Goal: Communication & Community: Answer question/provide support

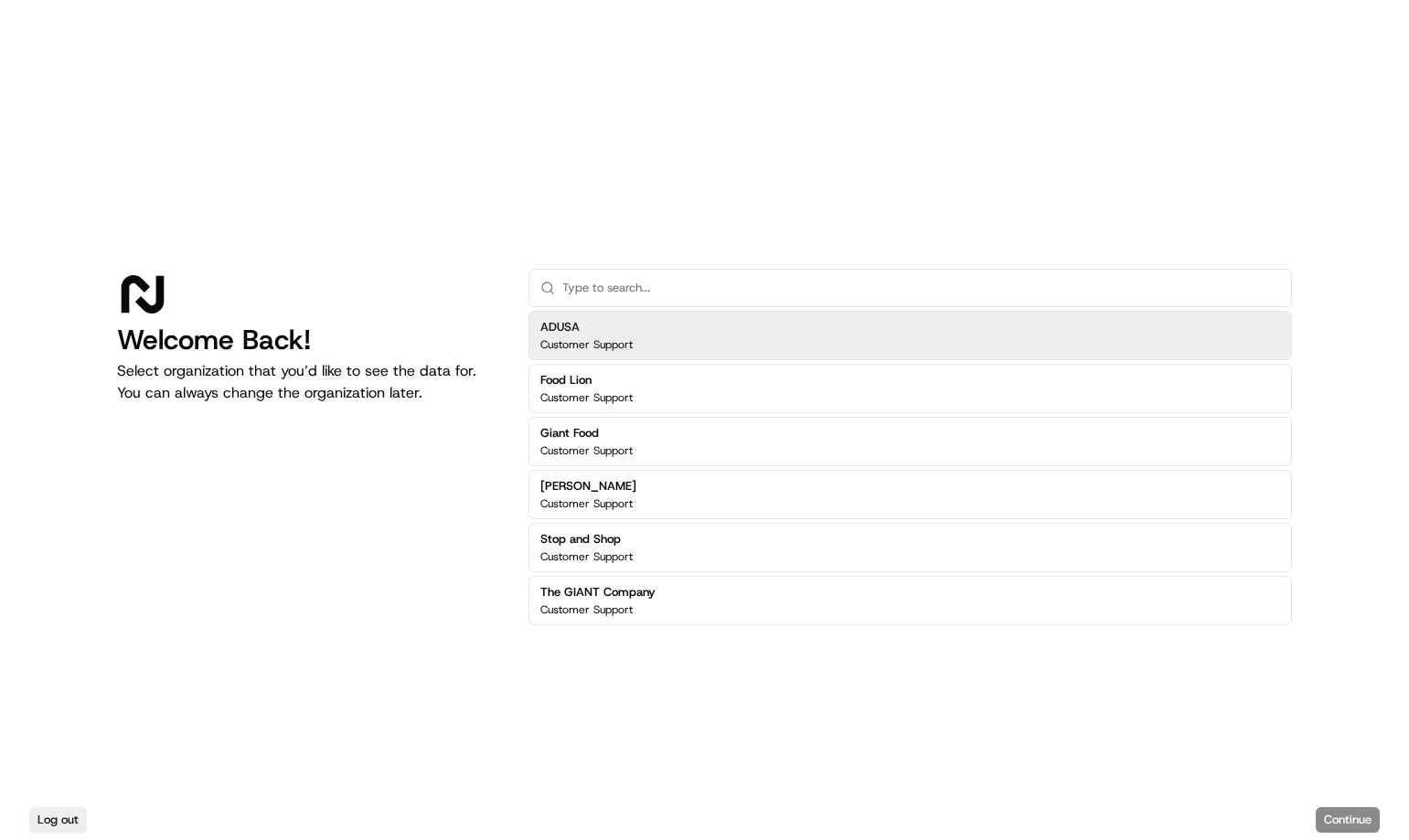
click at [576, 337] on p "Customer Support" at bounding box center [586, 345] width 92 height 15
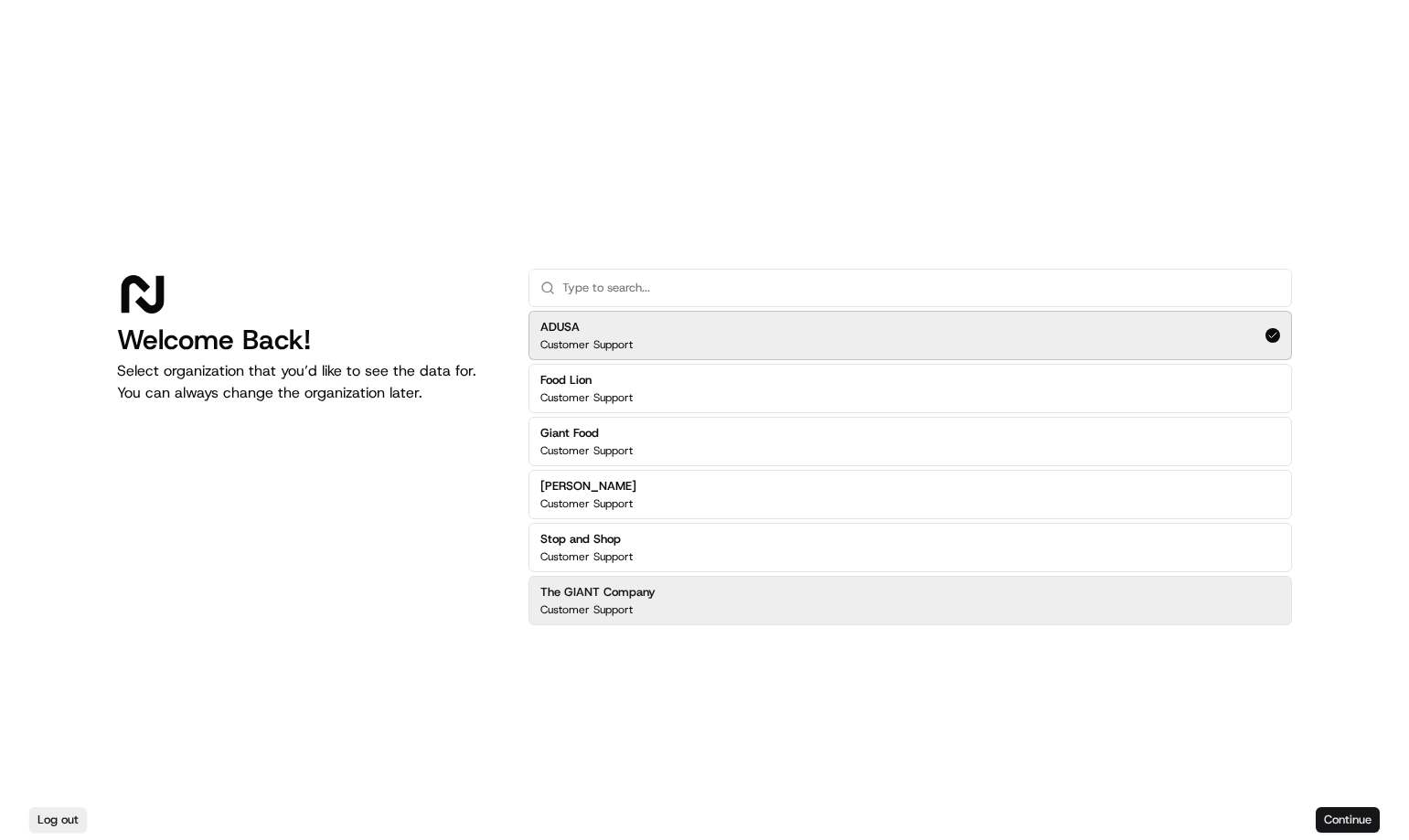
click at [1347, 819] on button "Continue" at bounding box center [1347, 819] width 64 height 25
